Goal: Check status

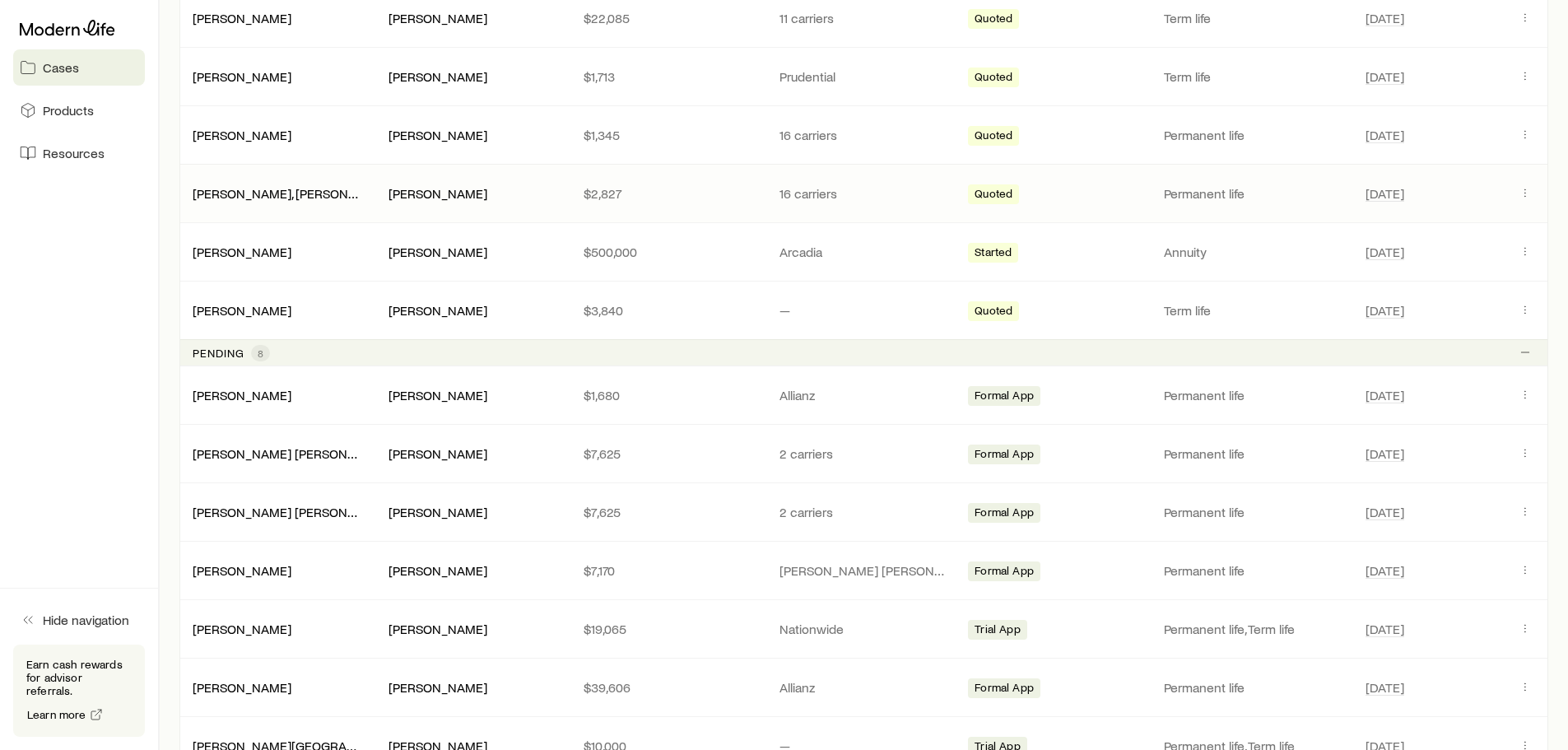
scroll to position [741, 0]
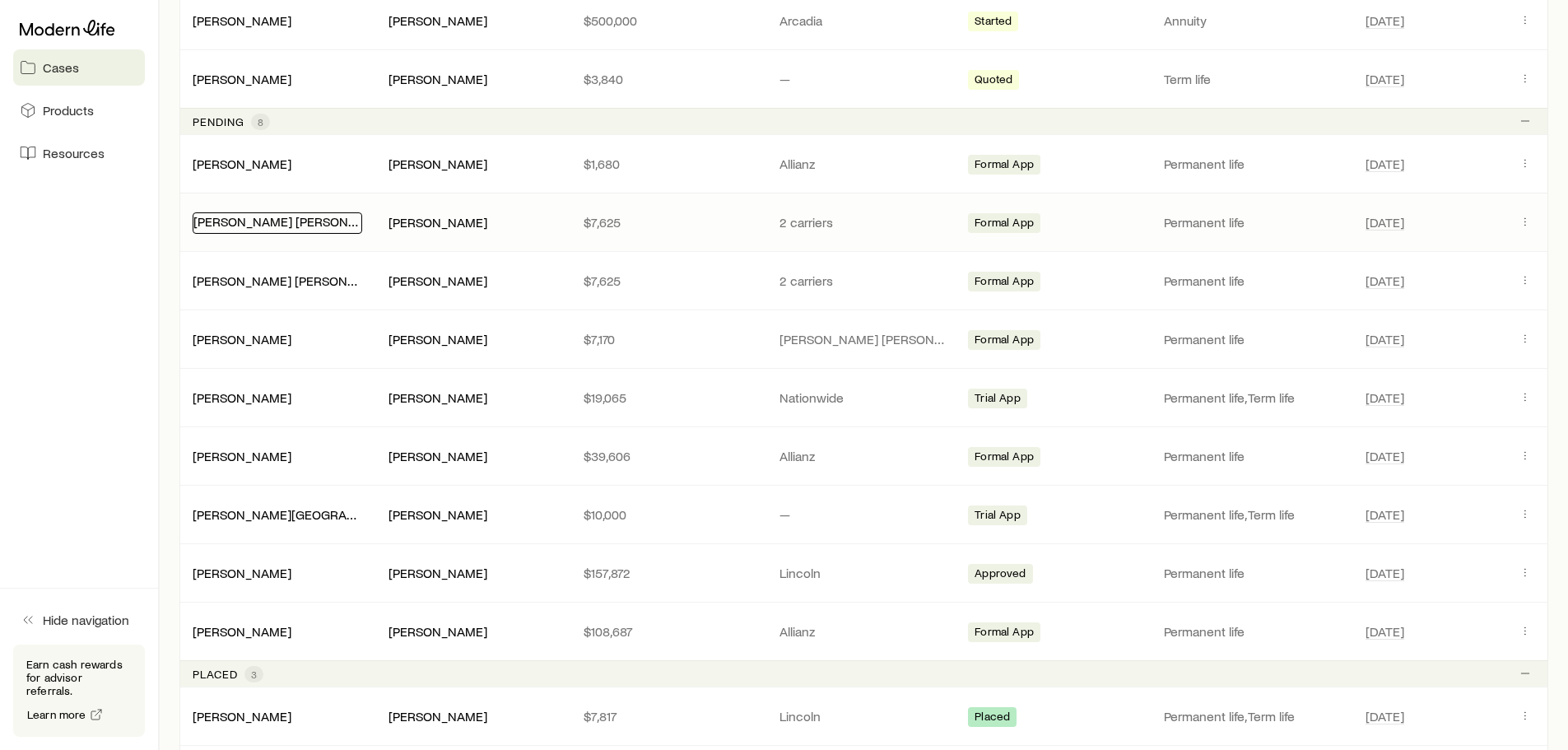
click at [242, 225] on link "[PERSON_NAME] [PERSON_NAME]" at bounding box center [294, 221] width 201 height 16
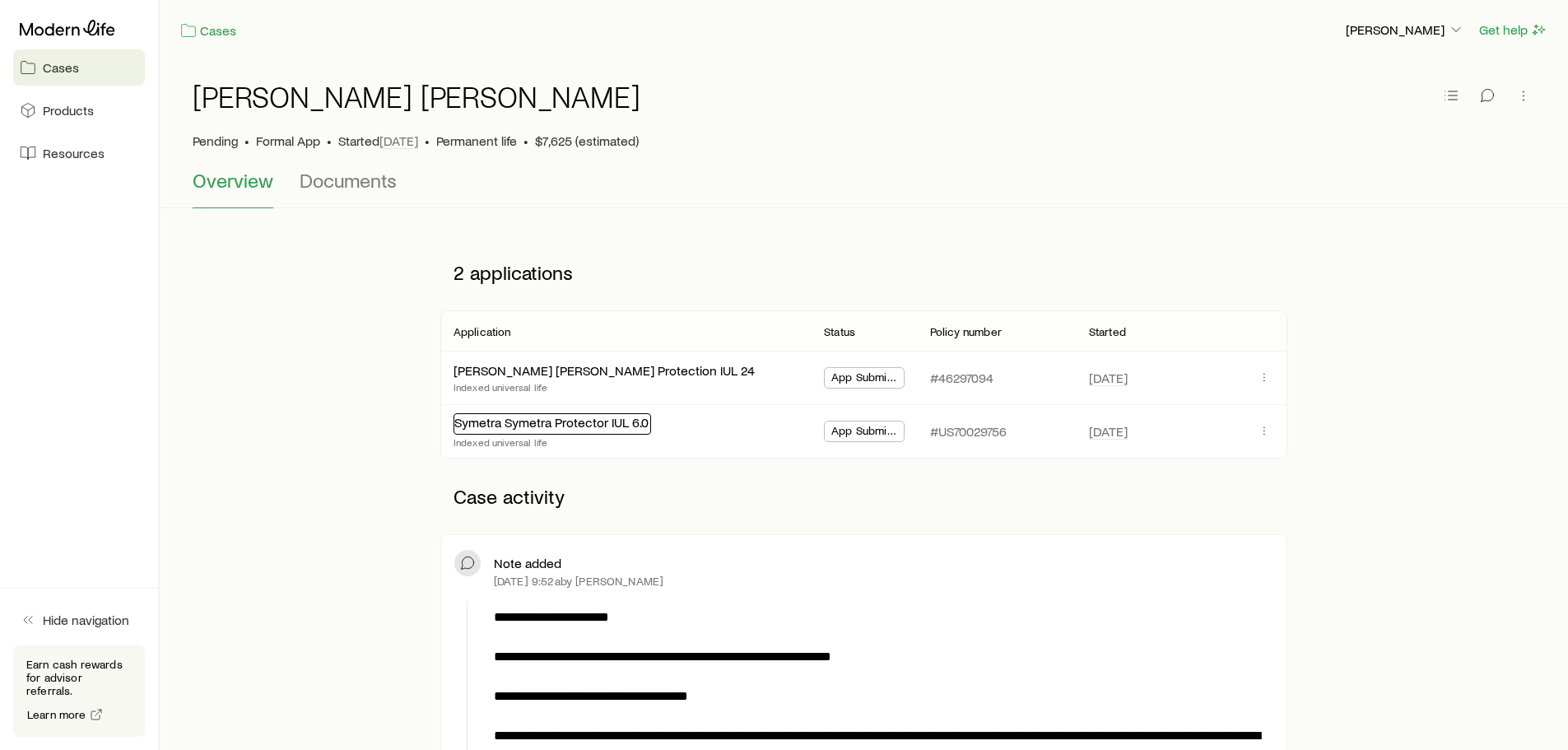
click at [529, 426] on link "Symetra Symetra Protector IUL 6.0" at bounding box center [551, 421] width 194 height 16
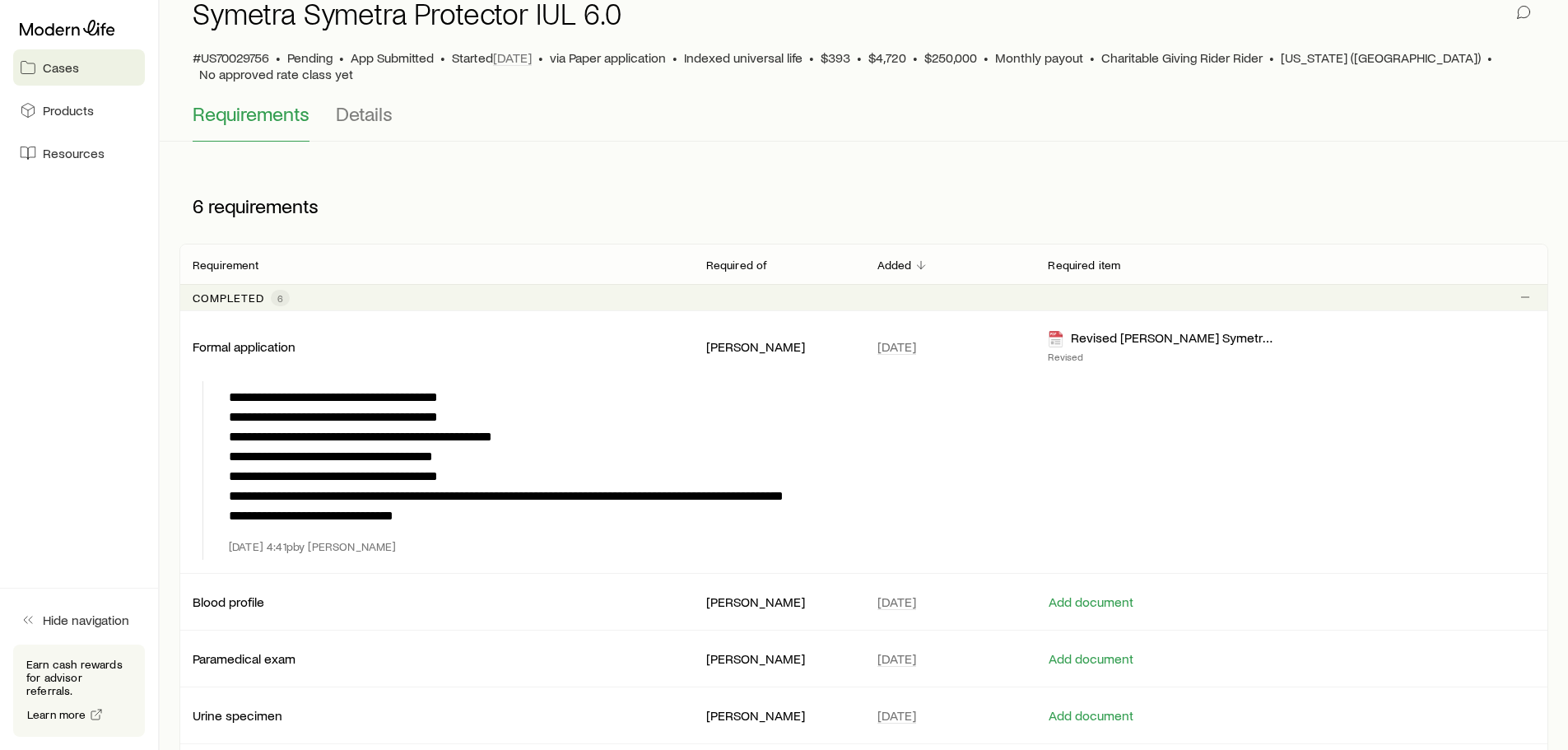
scroll to position [82, 0]
click at [359, 103] on span "Details" at bounding box center [364, 114] width 56 height 23
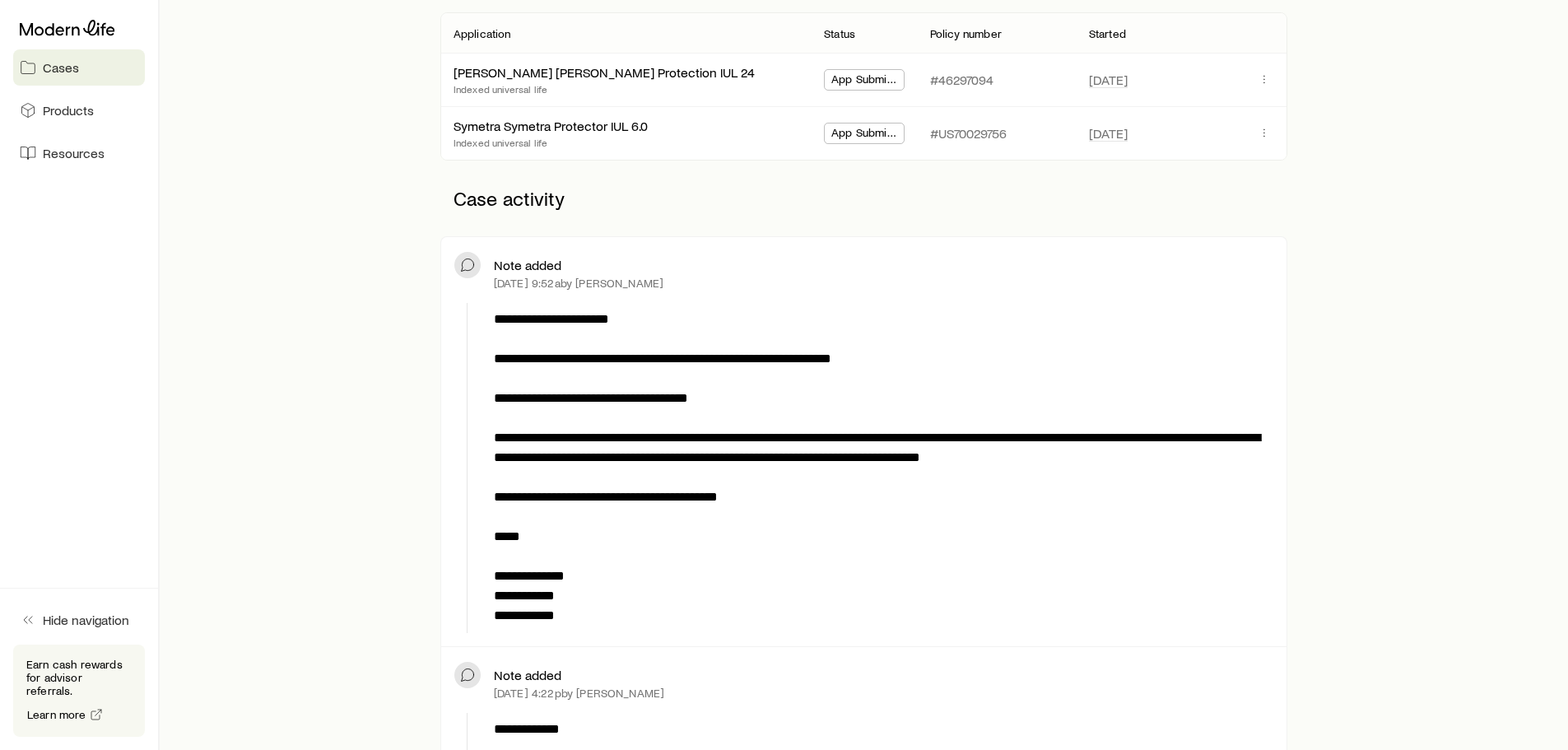
scroll to position [247, 0]
